Goal: Use online tool/utility

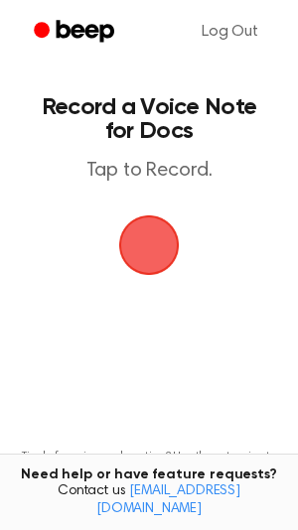
click at [149, 244] on span "button" at bounding box center [149, 246] width 100 height 100
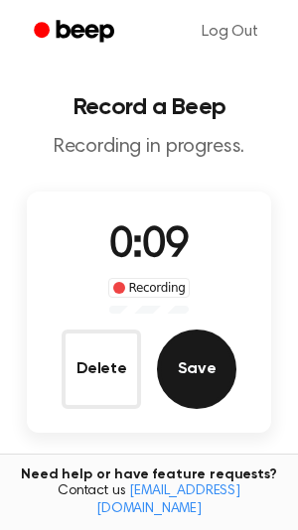
click at [201, 370] on button "Save" at bounding box center [196, 369] width 79 height 79
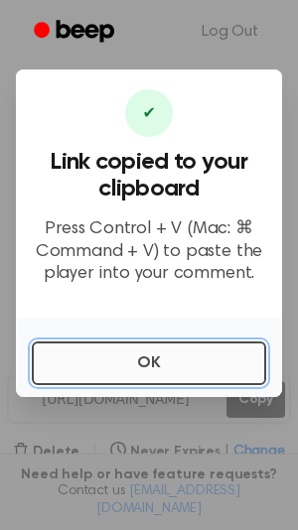
click at [87, 362] on button "OK" at bounding box center [149, 364] width 234 height 44
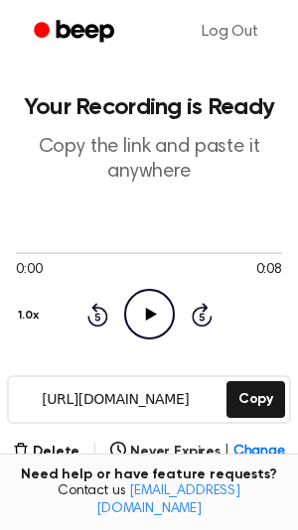
click at [146, 326] on icon "Play Audio" at bounding box center [149, 314] width 51 height 51
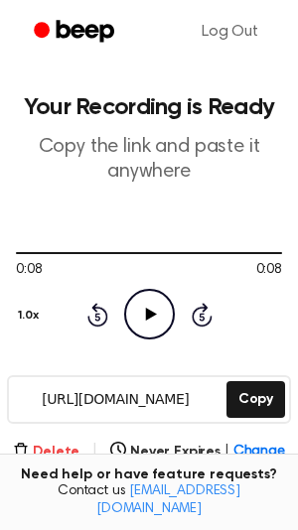
click at [43, 452] on button "Delete" at bounding box center [46, 452] width 67 height 21
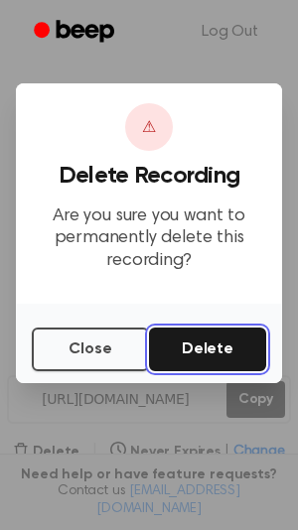
click at [187, 346] on button "Delete" at bounding box center [207, 350] width 117 height 44
